Goal: Task Accomplishment & Management: Manage account settings

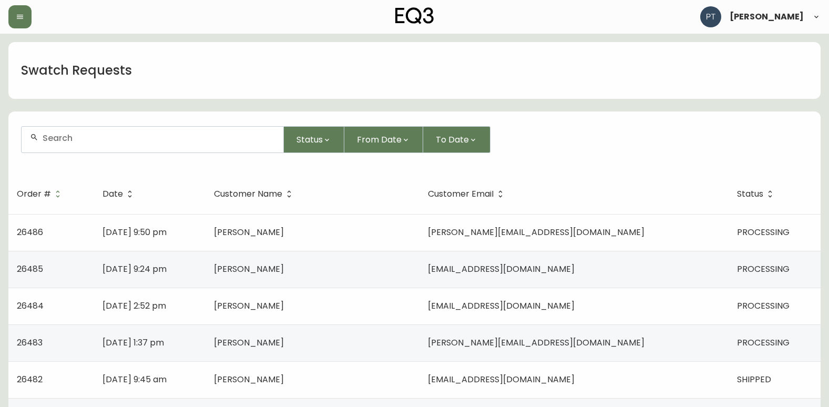
click at [539, 218] on td "[PERSON_NAME][EMAIL_ADDRESS][DOMAIN_NAME]" at bounding box center [573, 232] width 309 height 37
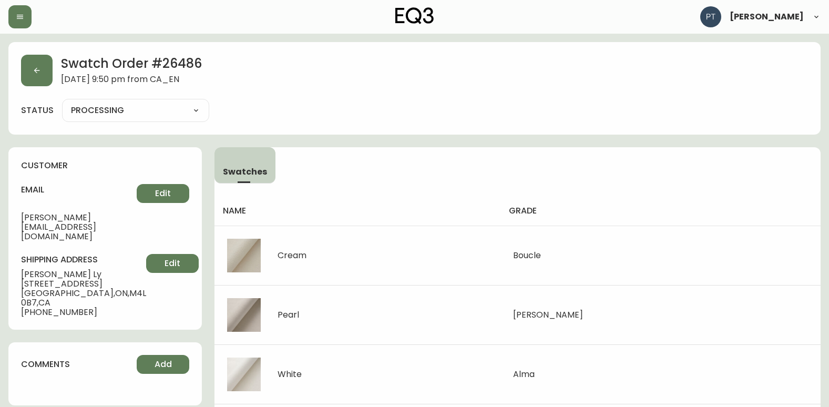
click at [144, 109] on select "PROCESSING SHIPPED CANCELLED" at bounding box center [135, 110] width 147 height 16
click at [62, 102] on select "PROCESSING SHIPPED CANCELLED" at bounding box center [135, 110] width 147 height 16
select select "PROCESSING"
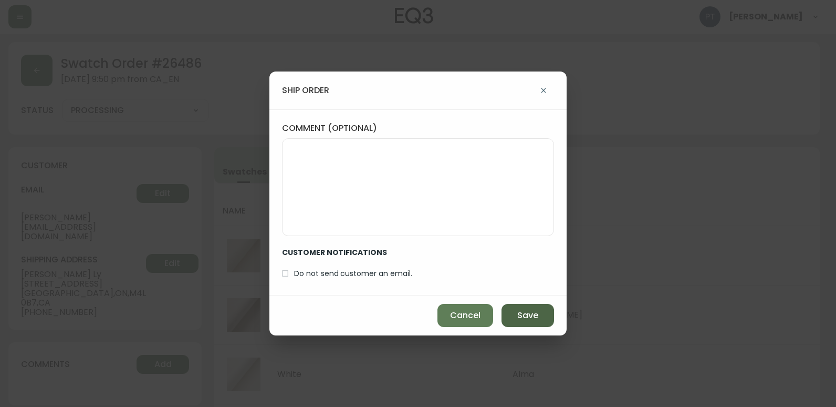
click at [529, 311] on button "Save" at bounding box center [528, 315] width 53 height 23
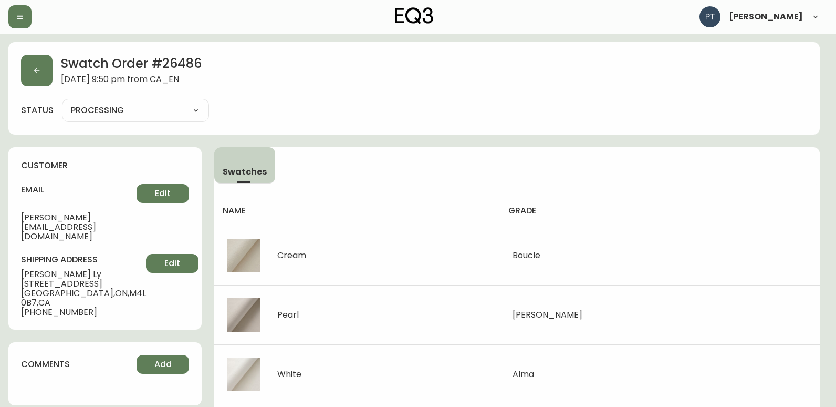
type input "SHIPPED"
select select "SHIPPED"
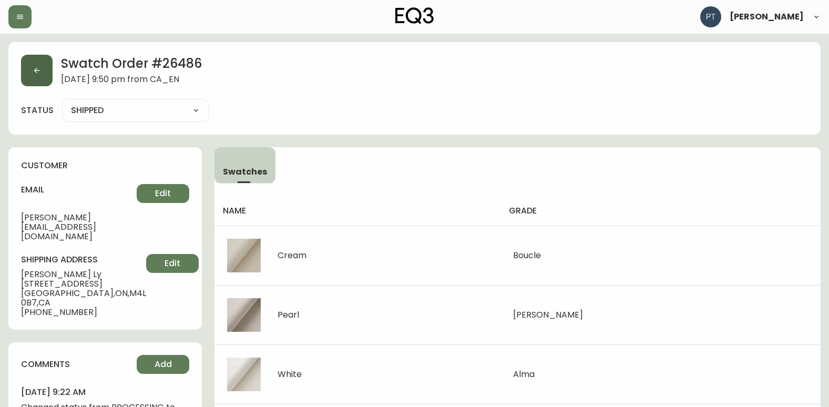
click at [29, 63] on button "button" at bounding box center [37, 71] width 32 height 32
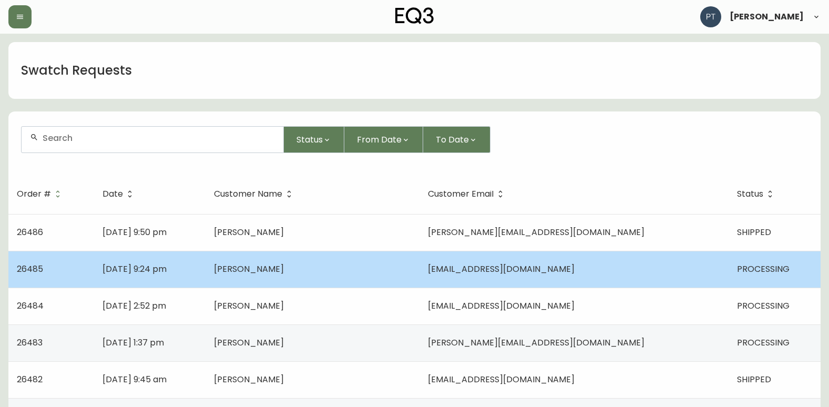
click at [312, 261] on td "[PERSON_NAME]" at bounding box center [312, 269] width 214 height 37
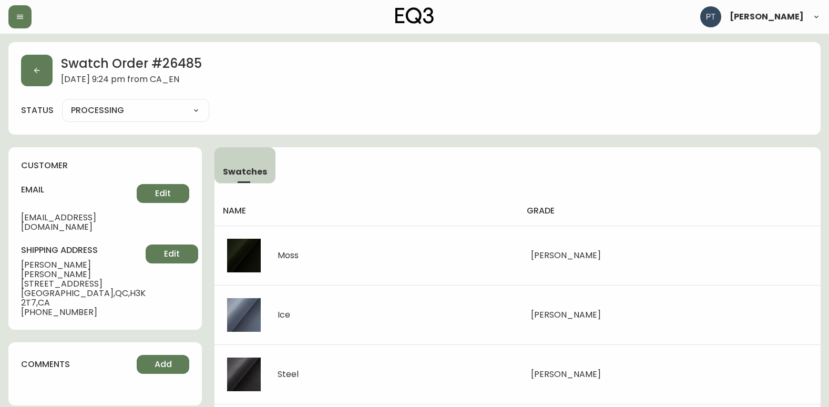
click at [172, 107] on select "PROCESSING SHIPPED CANCELLED" at bounding box center [135, 110] width 147 height 16
click at [62, 102] on select "PROCESSING SHIPPED CANCELLED" at bounding box center [135, 110] width 147 height 16
select select "PROCESSING"
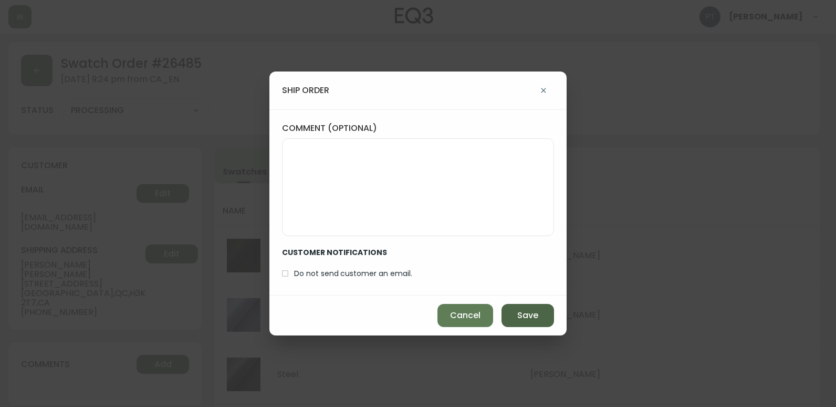
drag, startPoint x: 558, startPoint y: 326, endPoint x: 530, endPoint y: 309, distance: 32.5
click at [551, 324] on div "Cancel Save" at bounding box center [418, 315] width 297 height 40
click at [530, 309] on span "Save" at bounding box center [527, 315] width 21 height 12
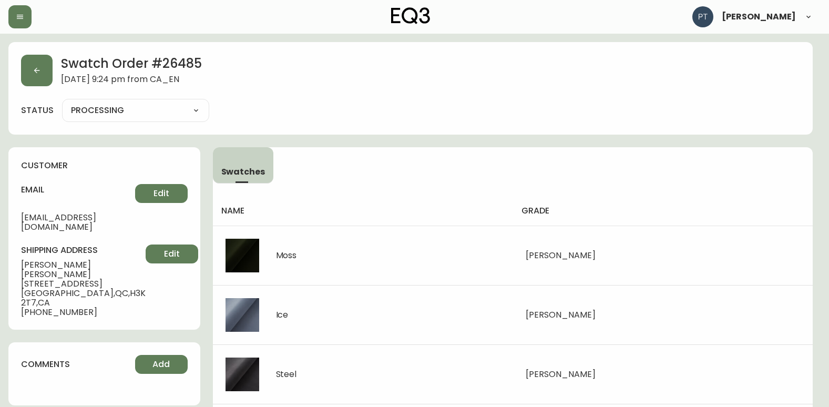
type input "SHIPPED"
select select "SHIPPED"
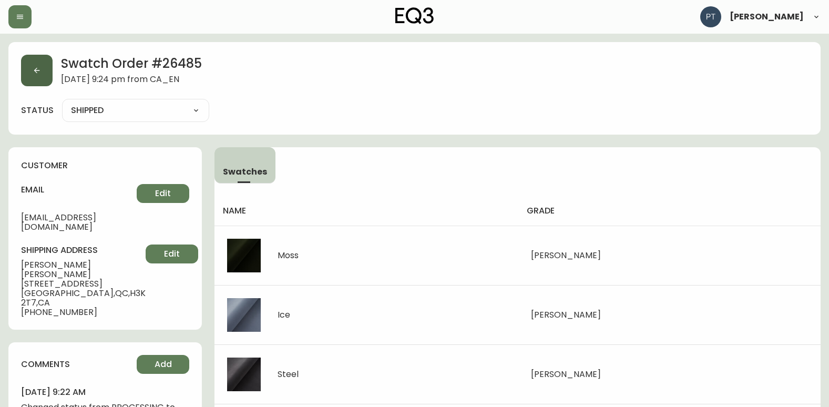
click at [29, 71] on button "button" at bounding box center [37, 71] width 32 height 32
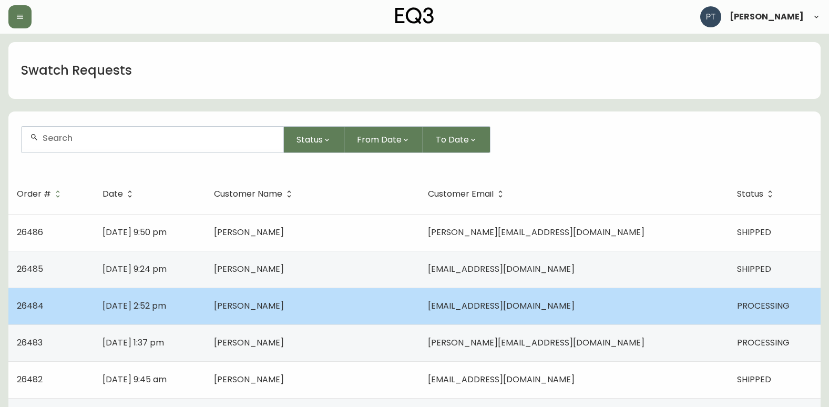
click at [357, 312] on td "[PERSON_NAME]" at bounding box center [312, 305] width 214 height 37
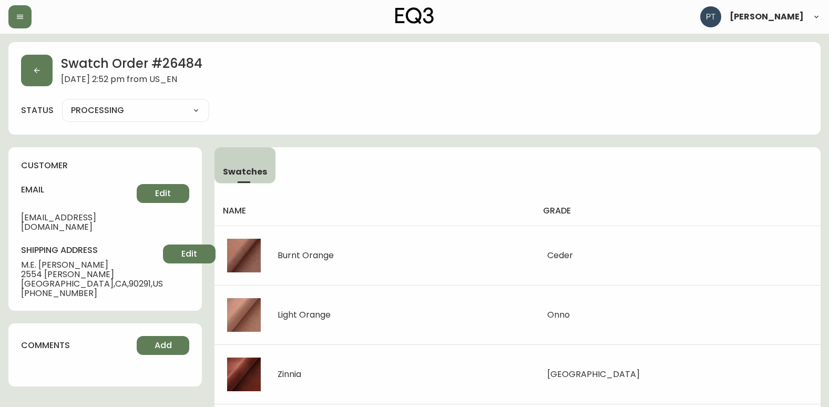
click at [161, 111] on select "PROCESSING SHIPPED CANCELLED" at bounding box center [135, 110] width 147 height 16
click at [62, 102] on select "PROCESSING SHIPPED CANCELLED" at bounding box center [135, 110] width 147 height 16
select select "PROCESSING"
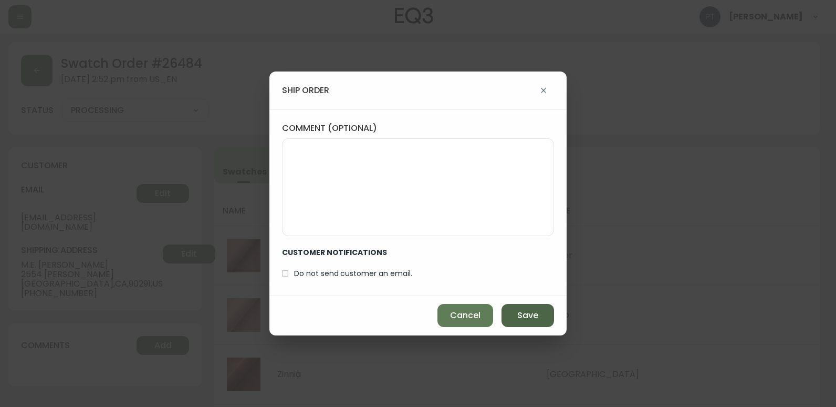
click at [522, 306] on button "Save" at bounding box center [528, 315] width 53 height 23
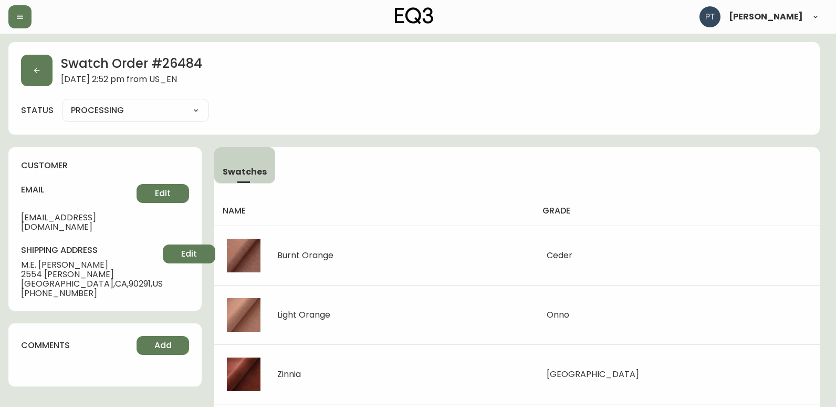
type input "SHIPPED"
select select "SHIPPED"
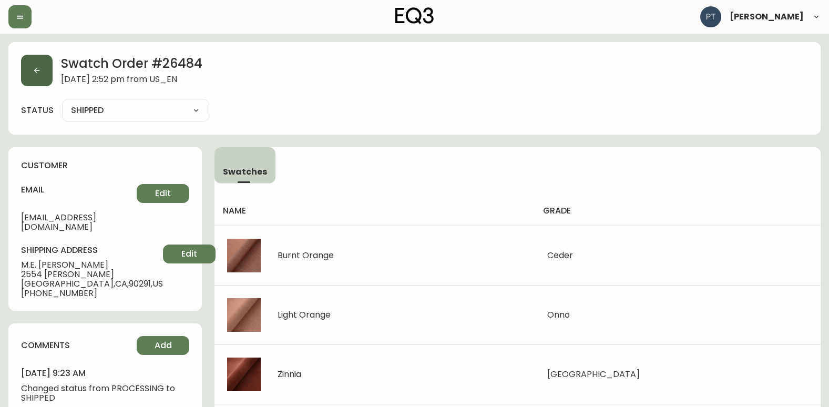
click at [38, 74] on icon "button" at bounding box center [37, 70] width 8 height 8
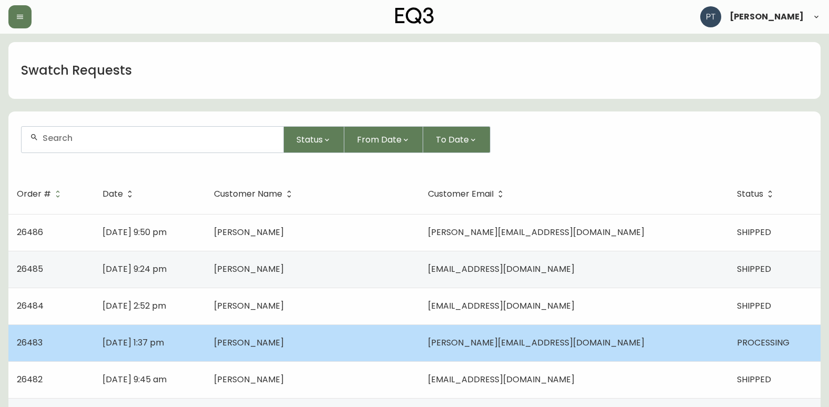
click at [392, 331] on td "[PERSON_NAME]" at bounding box center [312, 342] width 214 height 37
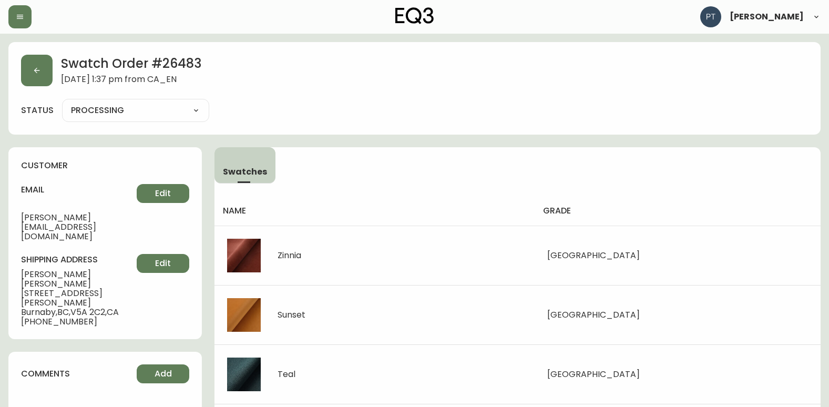
click at [185, 108] on select "PROCESSING SHIPPED CANCELLED" at bounding box center [135, 110] width 147 height 16
click at [62, 102] on select "PROCESSING SHIPPED CANCELLED" at bounding box center [135, 110] width 147 height 16
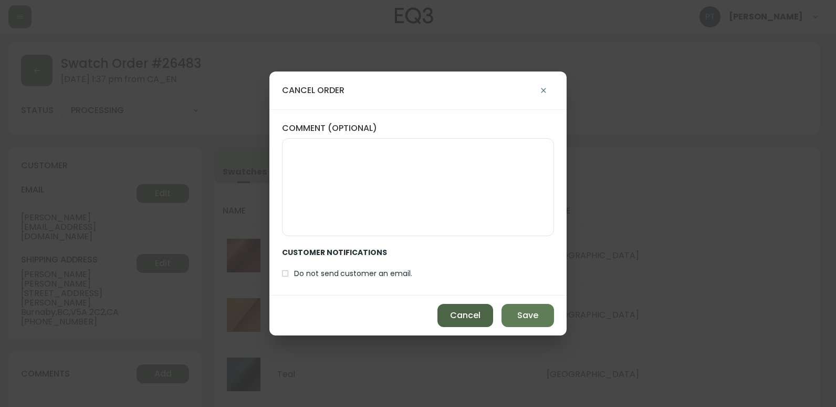
click at [453, 323] on button "Cancel" at bounding box center [466, 315] width 56 height 23
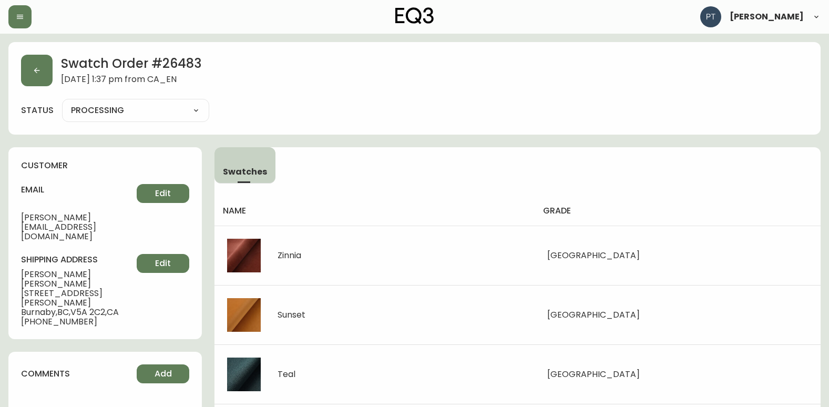
click at [159, 108] on select "PROCESSING SHIPPED CANCELLED" at bounding box center [135, 110] width 147 height 16
click at [62, 102] on select "PROCESSING SHIPPED CANCELLED" at bounding box center [135, 110] width 147 height 16
click at [153, 118] on select "PROCESSING SHIPPED CANCELLED" at bounding box center [135, 110] width 147 height 16
click at [62, 102] on select "PROCESSING SHIPPED CANCELLED" at bounding box center [135, 110] width 147 height 16
click at [154, 117] on select "PROCESSING SHIPPED CANCELLED" at bounding box center [135, 110] width 147 height 16
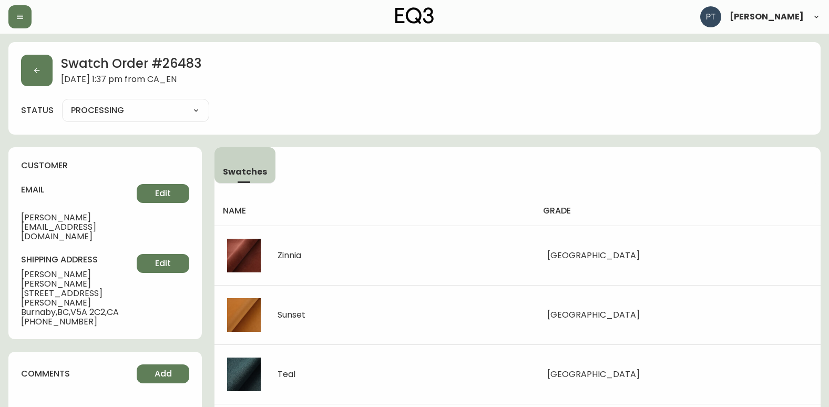
click at [62, 102] on select "PROCESSING SHIPPED CANCELLED" at bounding box center [135, 110] width 147 height 16
select select "PROCESSING"
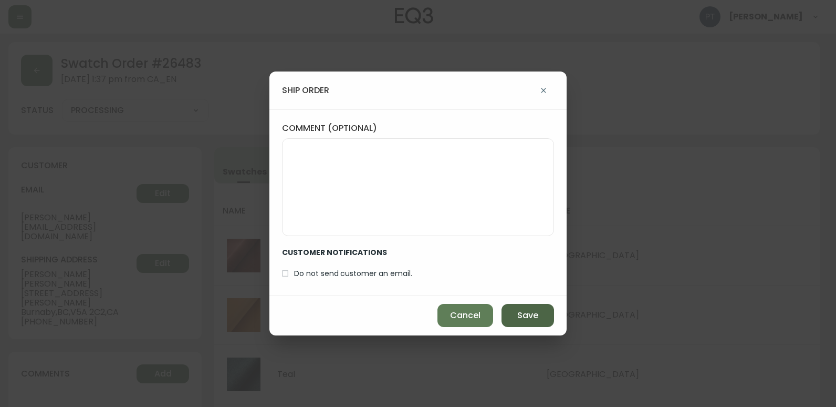
drag, startPoint x: 547, startPoint y: 317, endPoint x: 541, endPoint y: 315, distance: 6.1
click at [543, 316] on button "Save" at bounding box center [528, 315] width 53 height 23
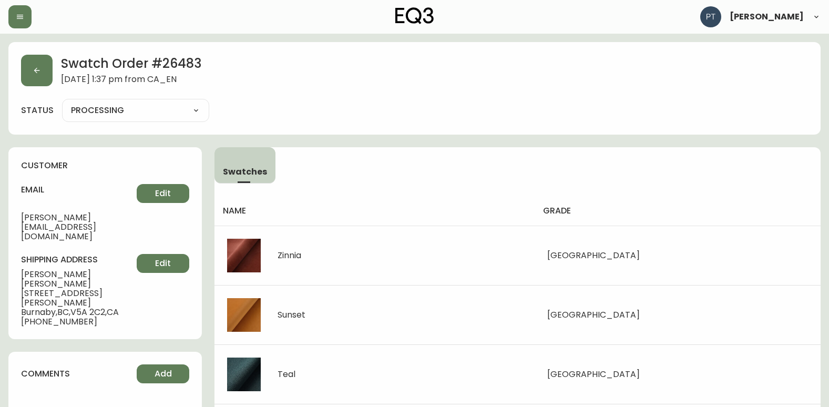
type input "SHIPPED"
select select "SHIPPED"
click at [48, 65] on button "button" at bounding box center [37, 71] width 32 height 32
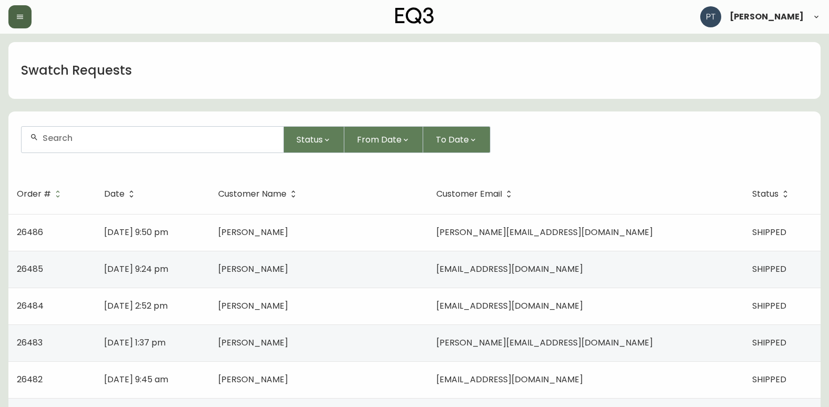
click at [9, 17] on button "button" at bounding box center [19, 16] width 23 height 23
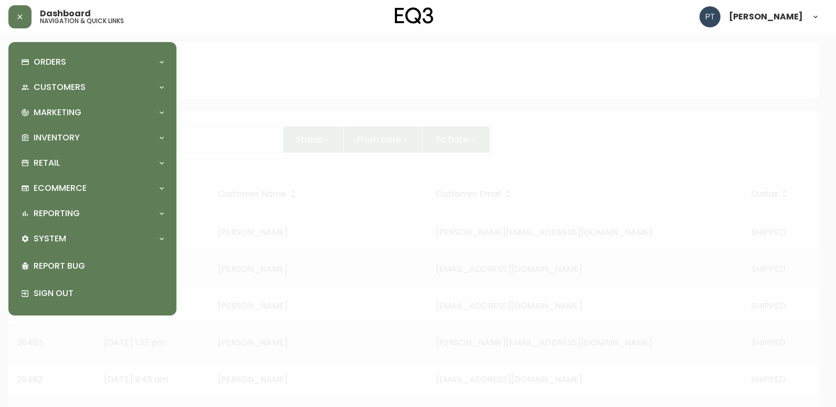
click at [59, 77] on div "Customers" at bounding box center [92, 87] width 151 height 23
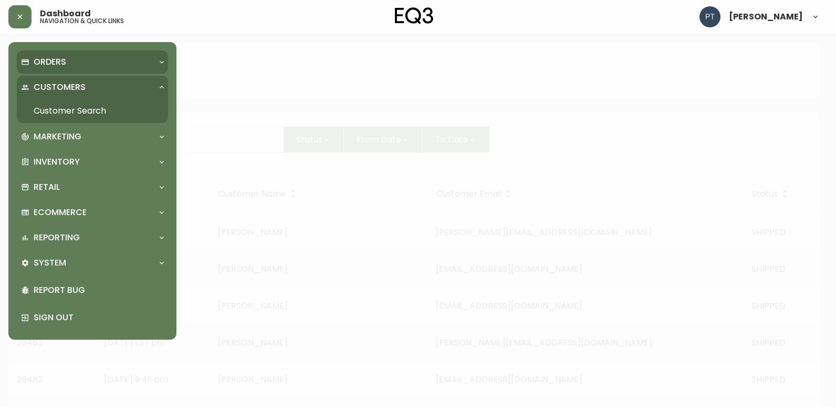
click at [55, 51] on div "Orders Order Search Kona Kart Swatch Requests Customers Customer Search Marketi…" at bounding box center [92, 190] width 168 height 297
click at [65, 59] on p "Orders" at bounding box center [50, 62] width 33 height 12
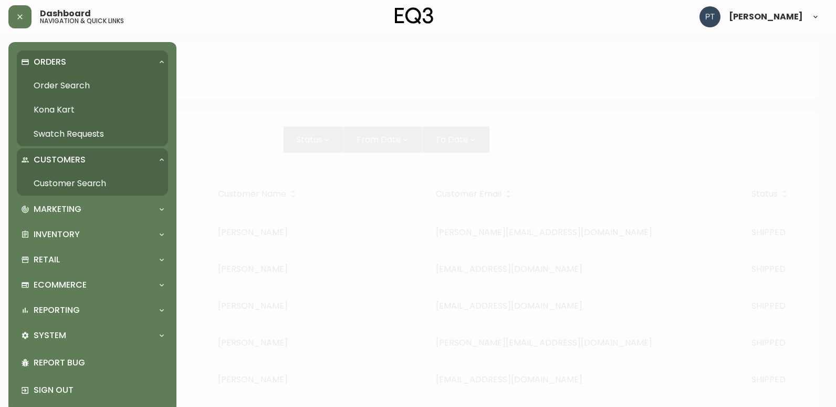
click at [85, 77] on link "Order Search" at bounding box center [92, 86] width 151 height 24
